Goal: Contribute content: Add original content to the website for others to see

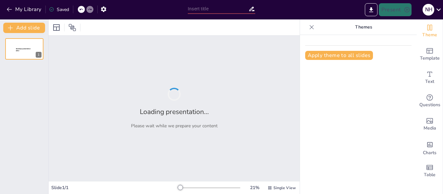
type input "Impacto del TLC [GEOGRAPHIC_DATA]-[GEOGRAPHIC_DATA] en el Comercio Bilateral"
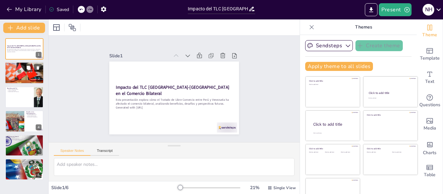
click at [29, 77] on div at bounding box center [24, 73] width 39 height 26
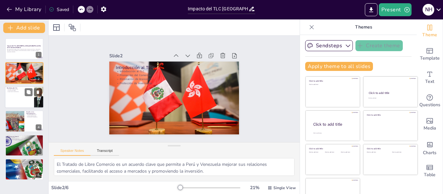
click at [21, 93] on div at bounding box center [24, 97] width 39 height 22
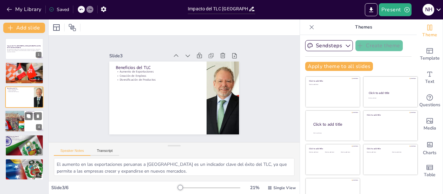
click at [21, 117] on div at bounding box center [14, 121] width 39 height 22
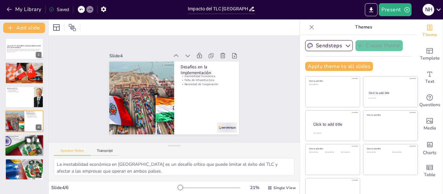
click at [20, 138] on p "Evolución del TLC" at bounding box center [24, 137] width 35 height 1
type textarea "La evolución del TLC es crucial para adaptarse a las cambiantes condiciones [PE…"
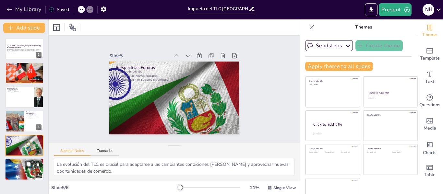
click at [11, 174] on div at bounding box center [24, 170] width 53 height 22
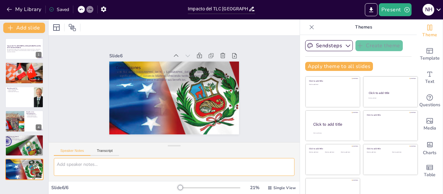
drag, startPoint x: 415, startPoint y: 0, endPoint x: 199, endPoint y: 167, distance: 272.6
click at [199, 167] on textarea at bounding box center [174, 167] width 241 height 18
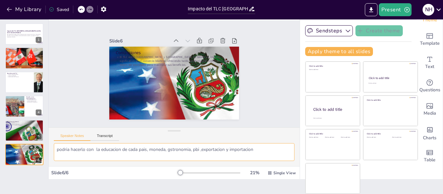
type textarea "podria hacerlo con la educacion de cada pais, moneda, gstronomia, pbi ,exportac…"
click at [5, 9] on button "My Library" at bounding box center [24, 9] width 39 height 10
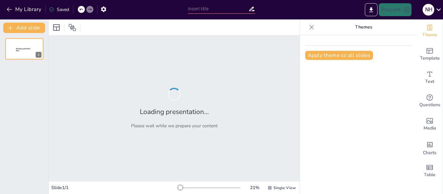
type input "tratado de libre comercio (TLC) peru - Venezuela"
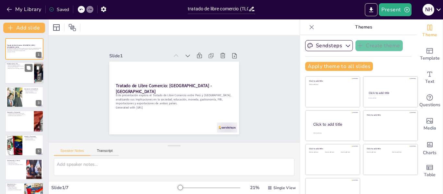
click at [15, 76] on div at bounding box center [24, 73] width 39 height 22
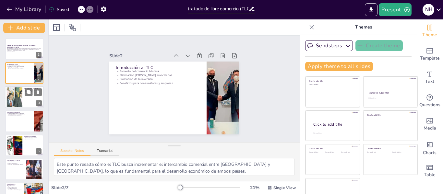
click at [18, 99] on div at bounding box center [14, 97] width 35 height 20
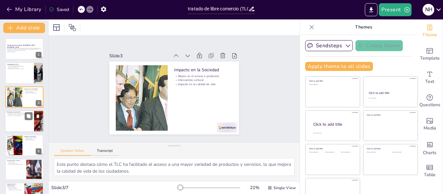
click at [16, 122] on div at bounding box center [24, 121] width 39 height 22
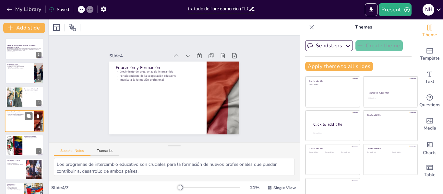
scroll to position [8, 0]
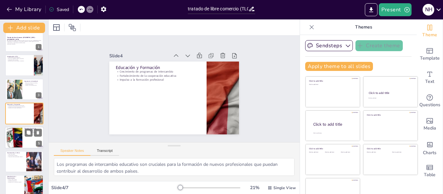
click at [14, 133] on div at bounding box center [14, 138] width 31 height 20
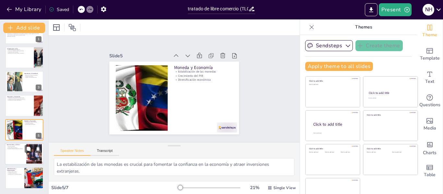
click at [14, 151] on div at bounding box center [24, 154] width 39 height 22
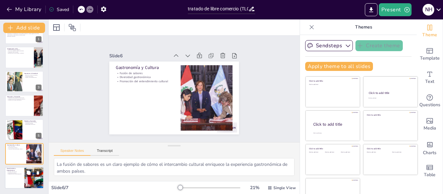
click at [16, 177] on div at bounding box center [24, 179] width 39 height 22
type textarea "El aumento del comercio es un indicador clave de la efectividad del TLC y su im…"
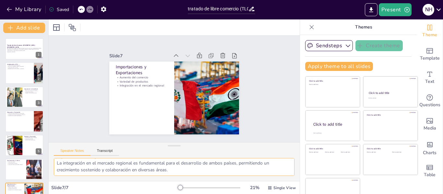
scroll to position [29, 0]
click at [179, 53] on icon at bounding box center [183, 57] width 8 height 8
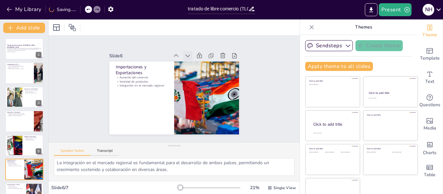
click at [195, 60] on icon at bounding box center [197, 62] width 5 height 4
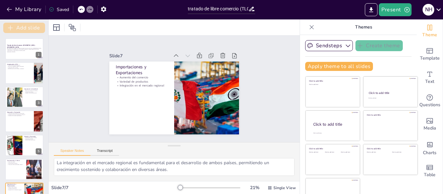
click at [41, 26] on button "Add slide" at bounding box center [24, 28] width 42 height 10
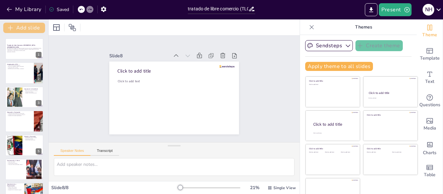
scroll to position [0, 0]
click at [227, 68] on icon at bounding box center [231, 72] width 8 height 8
type textarea "El aumento del comercio es un indicador clave de la efectividad del TLC y su im…"
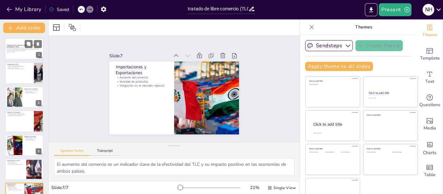
click at [23, 53] on div at bounding box center [24, 49] width 39 height 22
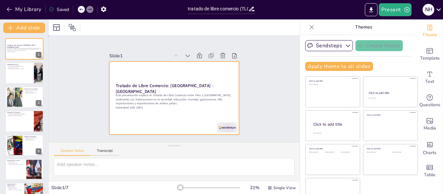
click at [149, 118] on div at bounding box center [170, 97] width 148 height 119
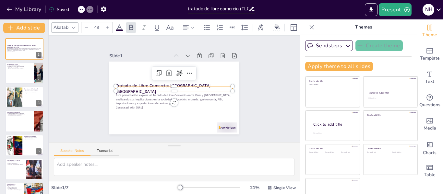
click at [211, 85] on p "Tratado de Libre Comercio: Perú - Venezuela" at bounding box center [175, 89] width 118 height 24
click at [375, 11] on icon "Export to PowerPoint" at bounding box center [371, 9] width 7 height 7
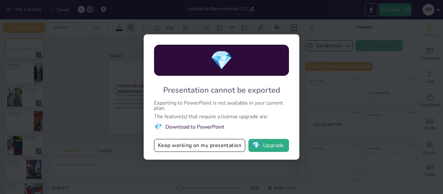
click at [248, 106] on div "Exporting to PowerPoint is not available in your current plan." at bounding box center [221, 106] width 135 height 10
click at [282, 143] on button "💎 Upgrade" at bounding box center [269, 145] width 41 height 13
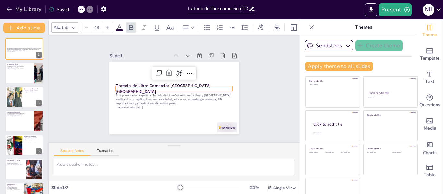
click at [243, 60] on div "Slide 1 Este presentación explora el Tratado de Libre Comercio entre Perú y Ven…" at bounding box center [174, 89] width 186 height 138
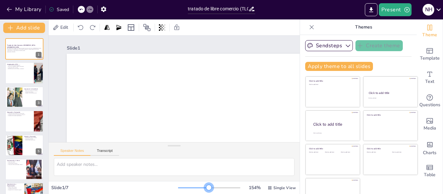
click at [200, 187] on div at bounding box center [209, 188] width 62 height 5
click at [187, 188] on div at bounding box center [193, 188] width 31 height 1
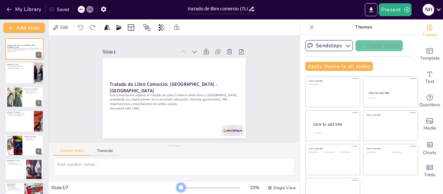
click at [178, 188] on div at bounding box center [179, 188] width 3 height 1
click at [222, 62] on div at bounding box center [227, 67] width 11 height 11
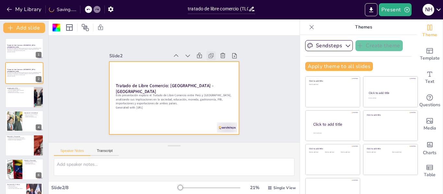
click at [220, 77] on icon at bounding box center [222, 79] width 5 height 5
